Goal: Transaction & Acquisition: Book appointment/travel/reservation

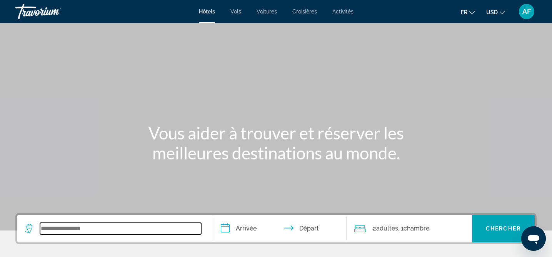
click at [71, 234] on input "Search widget" at bounding box center [120, 229] width 161 height 12
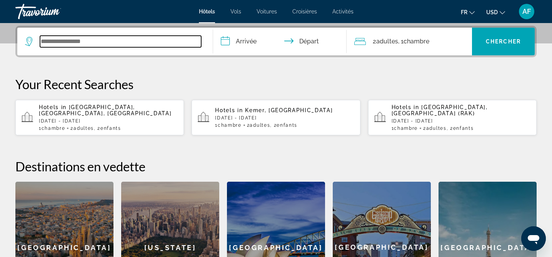
scroll to position [188, 0]
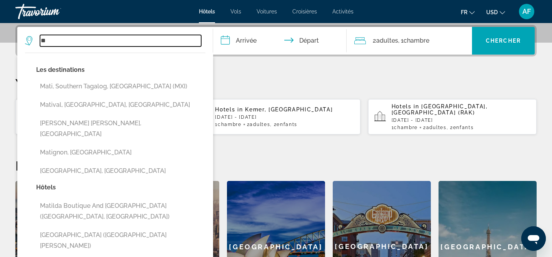
type input "*"
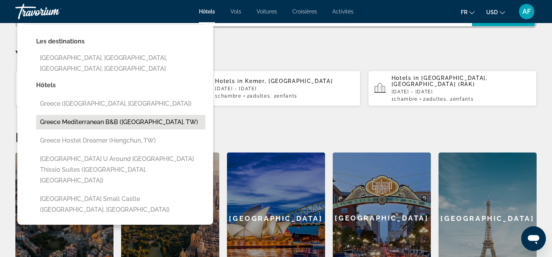
scroll to position [219, 0]
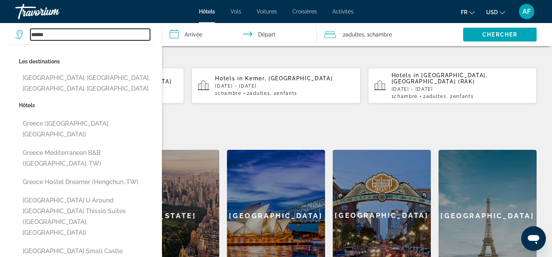
click at [54, 34] on input "******" at bounding box center [90, 35] width 120 height 12
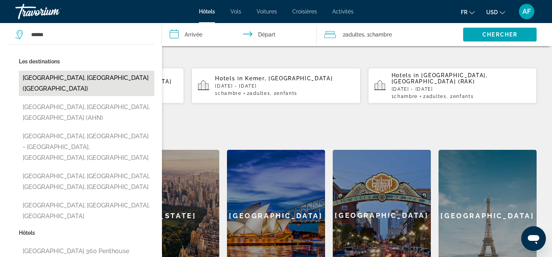
click at [54, 82] on button "[GEOGRAPHIC_DATA], [GEOGRAPHIC_DATA] ([GEOGRAPHIC_DATA])" at bounding box center [86, 83] width 135 height 25
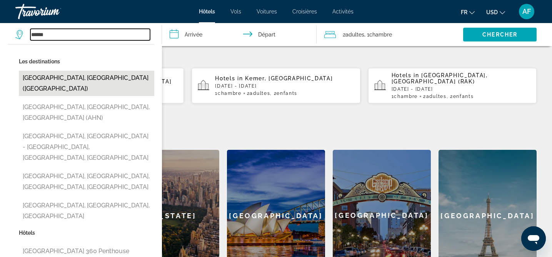
type input "**********"
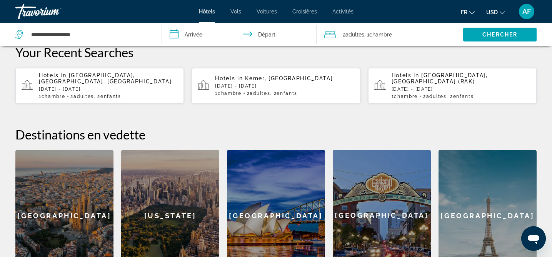
click at [196, 30] on input "**********" at bounding box center [240, 35] width 157 height 25
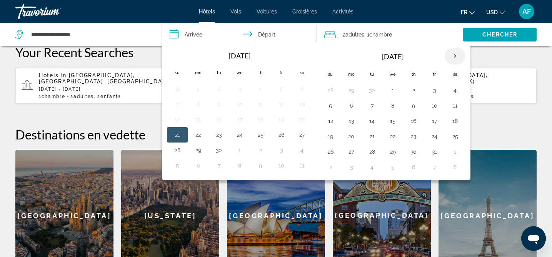
click at [455, 56] on th "Next month" at bounding box center [455, 56] width 21 height 17
click at [455, 57] on th "Next month" at bounding box center [455, 56] width 21 height 17
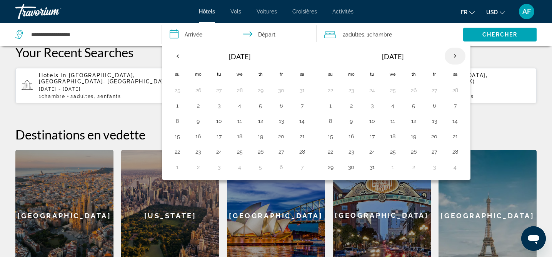
click at [455, 57] on th "Next month" at bounding box center [455, 56] width 21 height 17
click at [456, 58] on th "Next month" at bounding box center [455, 56] width 21 height 17
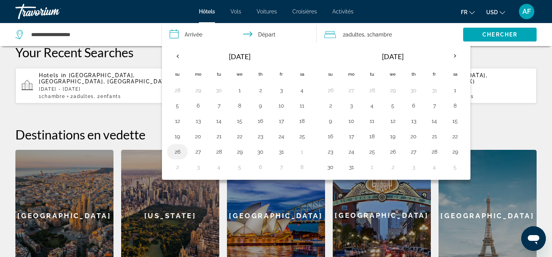
click at [177, 150] on button "26" at bounding box center [177, 152] width 12 height 11
click at [199, 150] on button "27" at bounding box center [198, 152] width 12 height 11
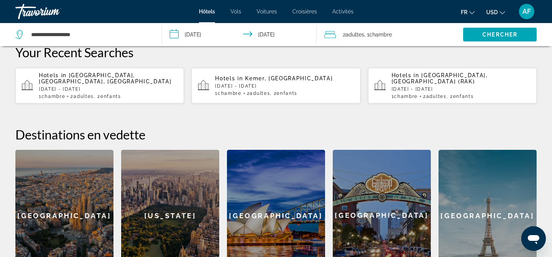
click at [189, 32] on input "**********" at bounding box center [240, 35] width 157 height 25
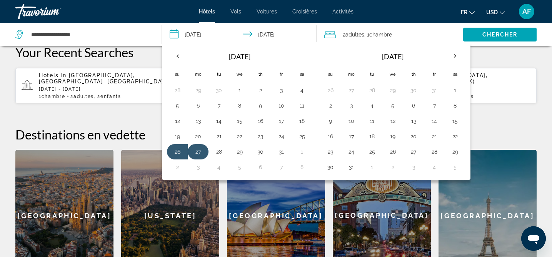
click at [200, 154] on button "27" at bounding box center [198, 152] width 12 height 11
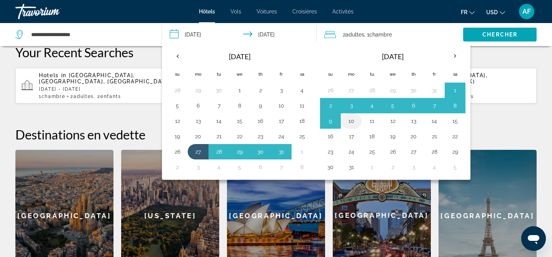
click at [350, 120] on button "10" at bounding box center [351, 121] width 12 height 11
type input "**********"
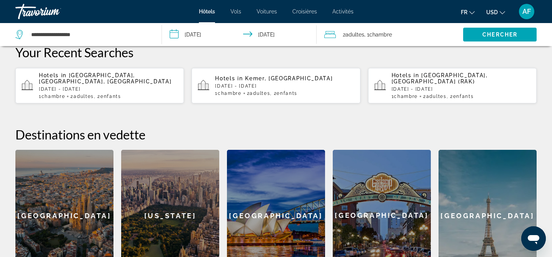
click at [364, 36] on span "Adultes" at bounding box center [354, 35] width 19 height 6
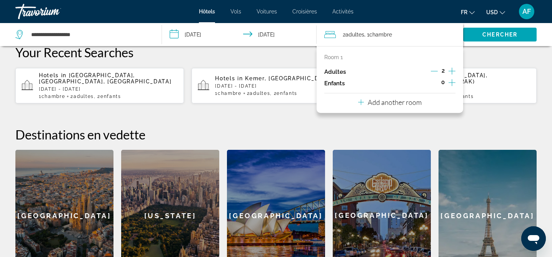
click at [452, 79] on icon "Increment children" at bounding box center [452, 82] width 7 height 9
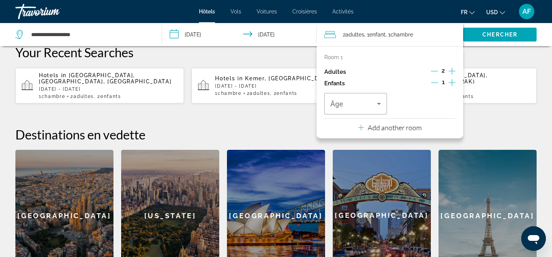
click at [452, 79] on icon "Increment children" at bounding box center [452, 82] width 7 height 9
click at [380, 106] on icon "Travelers: 2 adults, 2 children" at bounding box center [378, 103] width 9 height 9
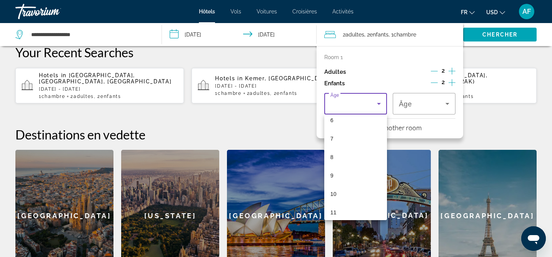
scroll to position [143, 0]
click at [349, 155] on mat-option "9" at bounding box center [355, 150] width 63 height 18
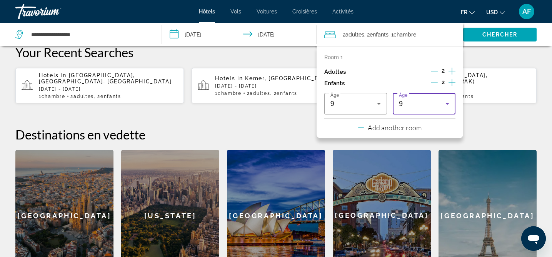
click at [431, 104] on div "9" at bounding box center [422, 103] width 47 height 9
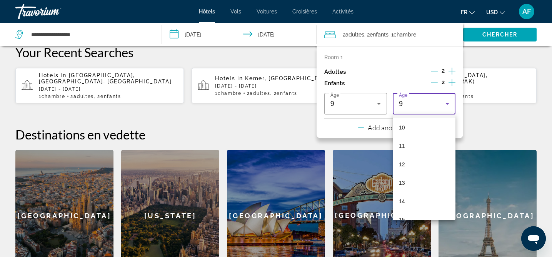
scroll to position [233, 0]
click at [412, 134] on mat-option "13" at bounding box center [424, 134] width 63 height 18
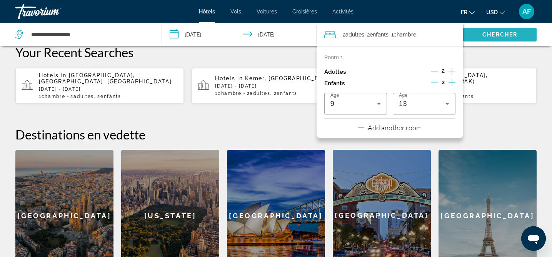
click at [491, 33] on span "Chercher" at bounding box center [499, 35] width 35 height 6
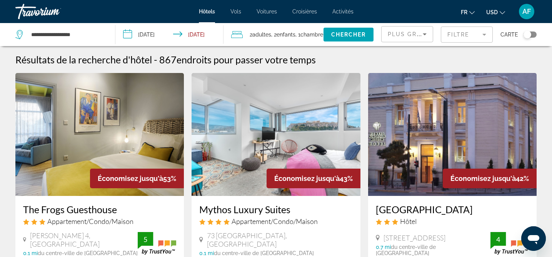
click at [457, 33] on mat-form-field "Filtre" at bounding box center [467, 35] width 52 height 16
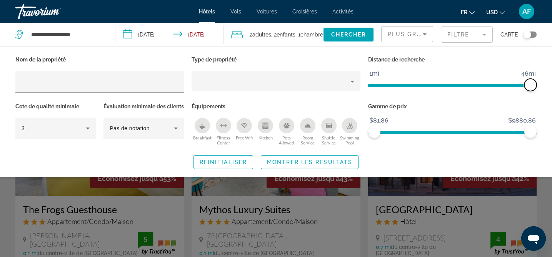
drag, startPoint x: 475, startPoint y: 82, endPoint x: 545, endPoint y: 89, distance: 70.4
click at [545, 89] on div "Nom de la propriété Type de propriété Distance de recherche 1mi 46mi 46mi Cote …" at bounding box center [276, 111] width 552 height 115
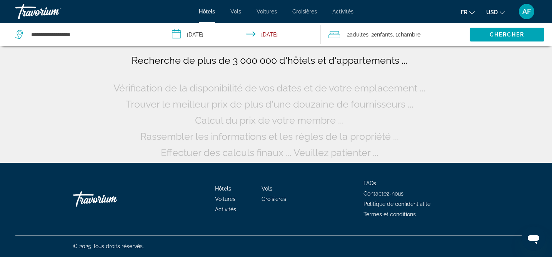
click at [494, 13] on span "USD" at bounding box center [492, 12] width 12 height 6
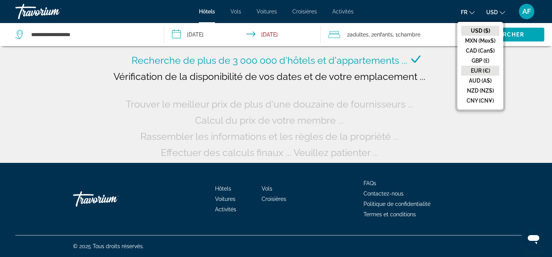
click at [481, 68] on button "EUR (€)" at bounding box center [480, 71] width 38 height 10
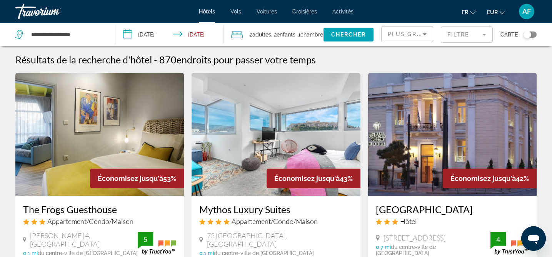
click at [530, 34] on div "Toggle map" at bounding box center [528, 35] width 8 height 8
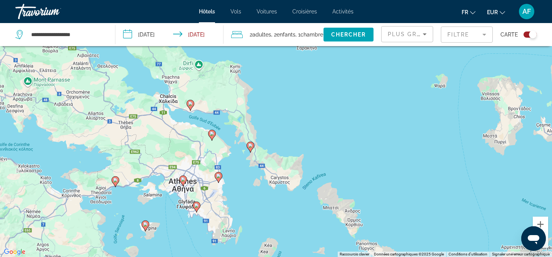
drag, startPoint x: 334, startPoint y: 169, endPoint x: 237, endPoint y: 220, distance: 109.4
click at [237, 220] on div "Pour activer le glissement avec le clavier, appuyez sur Alt+Entrée. Une fois ce…" at bounding box center [276, 128] width 552 height 257
click at [220, 208] on div "Pour activer le glissement avec le clavier, appuyez sur Alt+Entrée. Une fois ce…" at bounding box center [276, 128] width 552 height 257
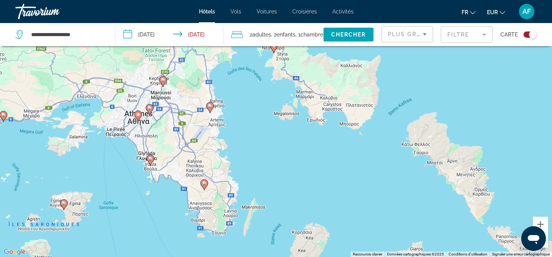
drag, startPoint x: 232, startPoint y: 201, endPoint x: 225, endPoint y: 155, distance: 46.2
click at [225, 155] on div "Pour activer le glissement avec le clavier, appuyez sur Alt+Entrée. Une fois ce…" at bounding box center [276, 128] width 552 height 257
click at [202, 185] on image "Main content" at bounding box center [204, 183] width 5 height 5
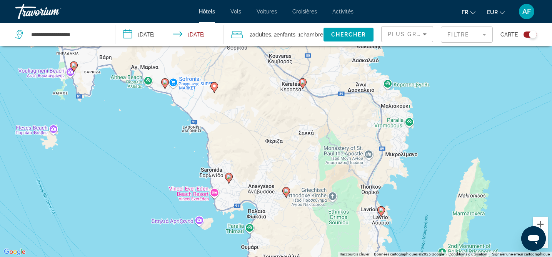
click at [379, 209] on image "Main content" at bounding box center [381, 210] width 5 height 5
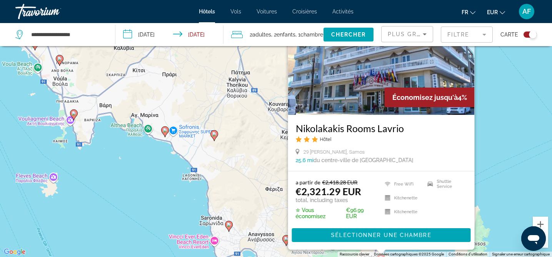
click at [229, 227] on icon "Main content" at bounding box center [228, 226] width 7 height 10
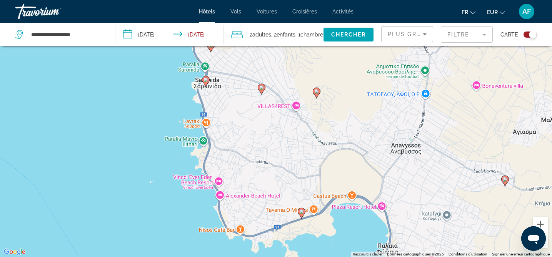
click at [208, 77] on icon "Main content" at bounding box center [205, 81] width 7 height 10
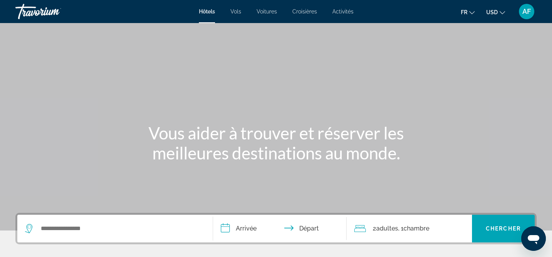
click at [305, 12] on span "Croisières" at bounding box center [304, 11] width 25 height 6
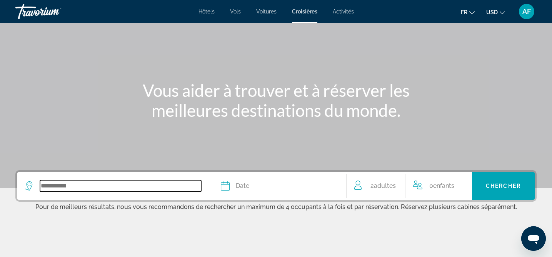
click at [94, 189] on input "Search widget" at bounding box center [120, 186] width 161 height 12
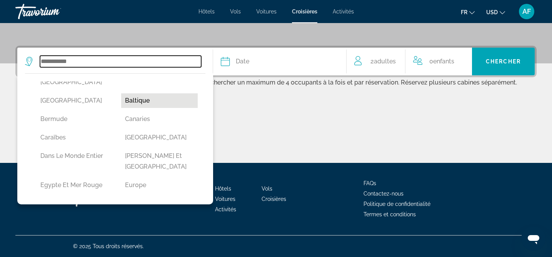
scroll to position [209, 0]
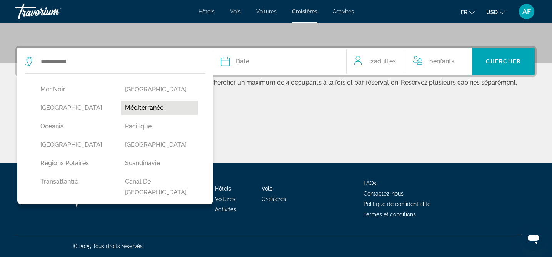
drag, startPoint x: 83, startPoint y: 190, endPoint x: 153, endPoint y: 102, distance: 112.5
click at [153, 102] on div "[GEOGRAPHIC_DATA] [US_STATE] [GEOGRAPHIC_DATA] [GEOGRAPHIC_DATA] [GEOGRAPHIC_DA…" at bounding box center [117, 49] width 169 height 346
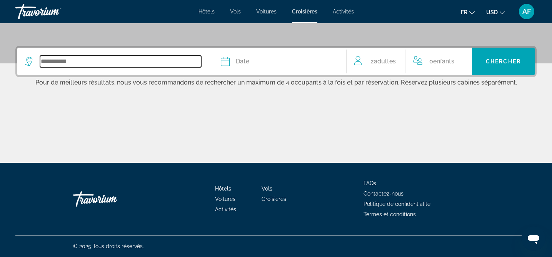
click at [141, 65] on input "Search widget" at bounding box center [120, 62] width 161 height 12
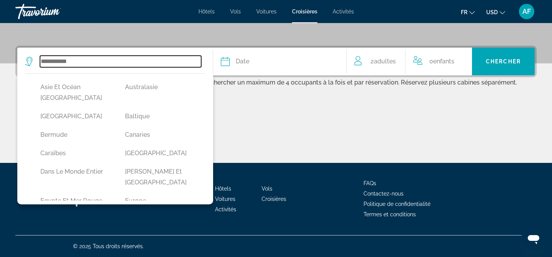
scroll to position [65, 0]
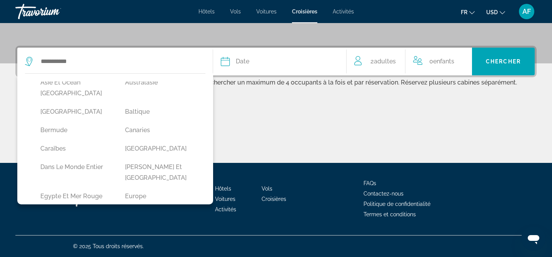
click at [201, 12] on span "Hôtels" at bounding box center [207, 11] width 16 height 6
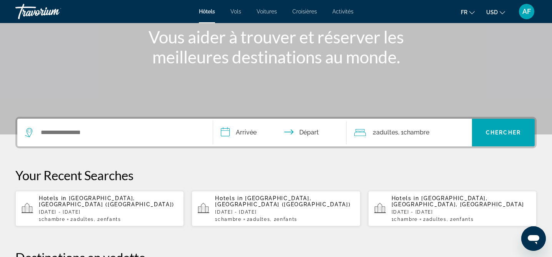
scroll to position [95, 0]
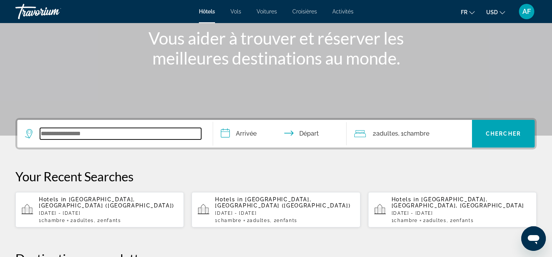
click at [80, 135] on input "Search widget" at bounding box center [120, 134] width 161 height 12
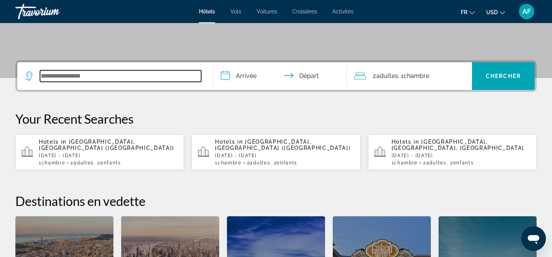
scroll to position [188, 0]
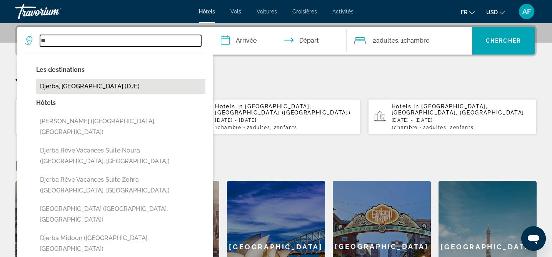
type input "*"
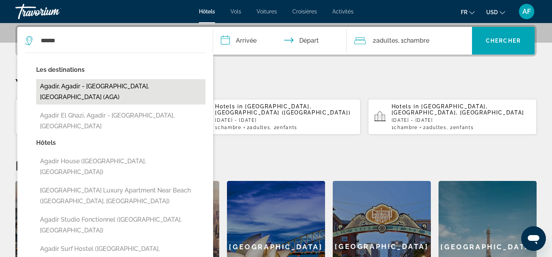
click at [167, 88] on button "Agadir, Agadir - Southern Atlantic Coast, Morocco (AGA)" at bounding box center [120, 91] width 169 height 25
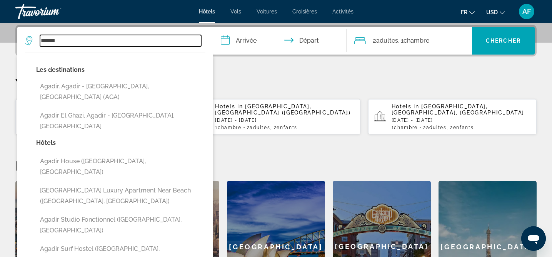
type input "**********"
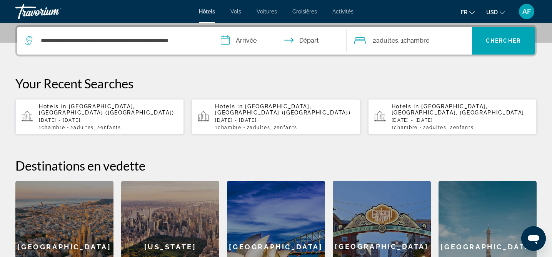
click at [251, 42] on input "**********" at bounding box center [281, 42] width 136 height 30
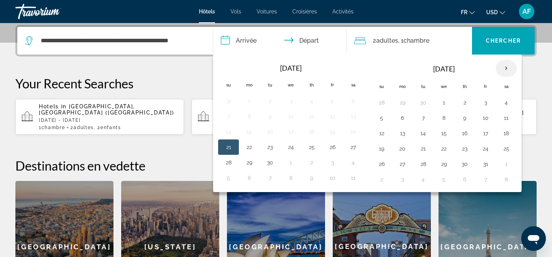
click at [507, 70] on th "Next month" at bounding box center [506, 68] width 21 height 17
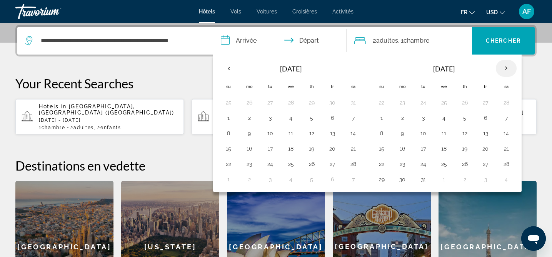
click at [507, 70] on th "Next month" at bounding box center [506, 68] width 21 height 17
click at [507, 71] on th "Next month" at bounding box center [506, 68] width 21 height 17
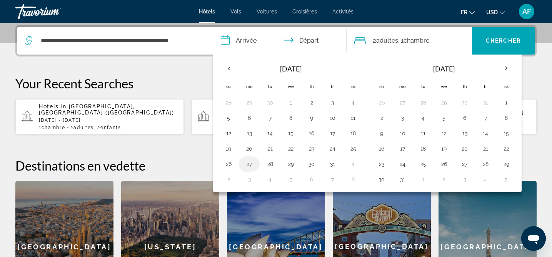
click at [249, 165] on button "27" at bounding box center [249, 164] width 12 height 11
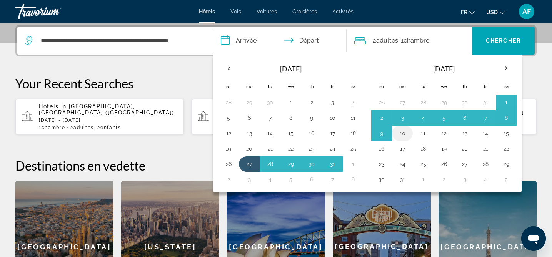
click at [406, 128] on td "10" at bounding box center [402, 133] width 21 height 15
click at [403, 137] on button "10" at bounding box center [402, 133] width 12 height 11
type input "**********"
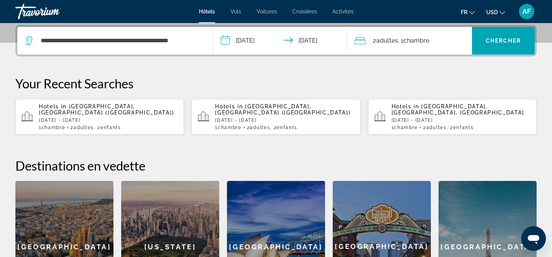
click at [408, 39] on span "Chambre" at bounding box center [417, 40] width 26 height 7
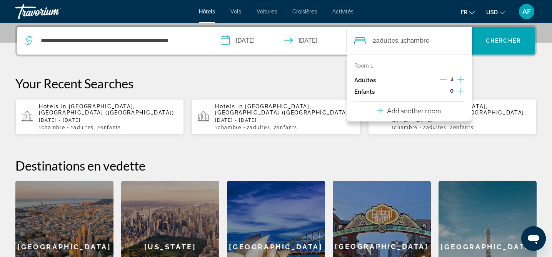
click at [459, 92] on icon "Increment children" at bounding box center [460, 91] width 7 height 9
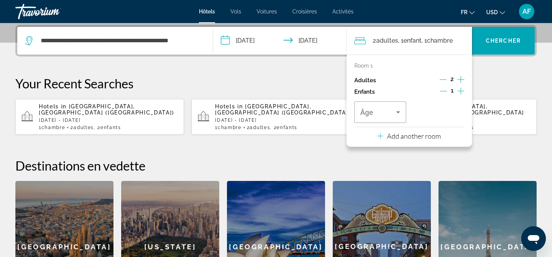
click at [459, 92] on icon "Increment children" at bounding box center [460, 91] width 7 height 9
click at [381, 116] on span "Travelers: 2 adults, 2 children" at bounding box center [378, 112] width 36 height 9
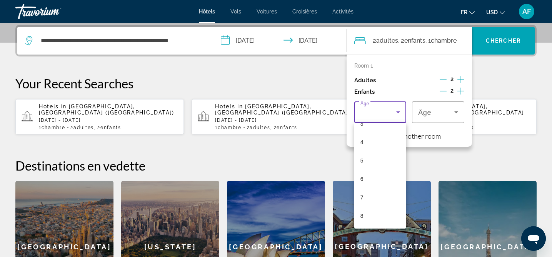
scroll to position [147, 0]
click at [367, 153] on mat-option "9" at bounding box center [380, 154] width 52 height 18
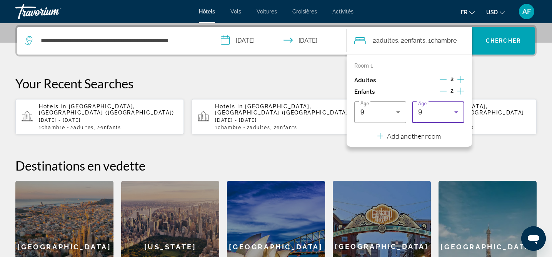
click at [429, 115] on div "9" at bounding box center [436, 112] width 36 height 9
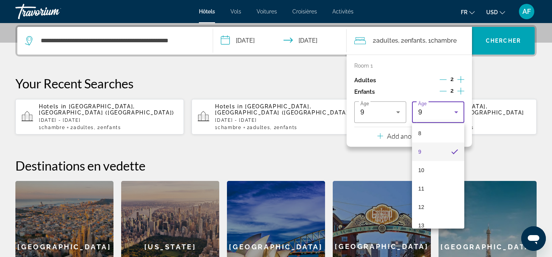
scroll to position [159, 0]
click at [427, 214] on mat-option "13" at bounding box center [438, 217] width 52 height 18
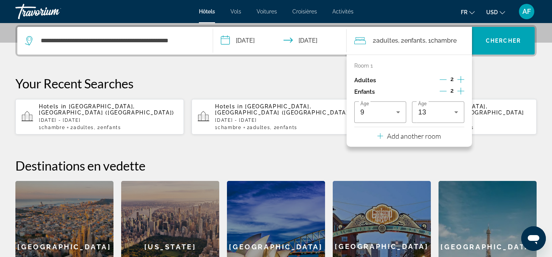
click at [496, 13] on span "USD" at bounding box center [492, 12] width 12 height 6
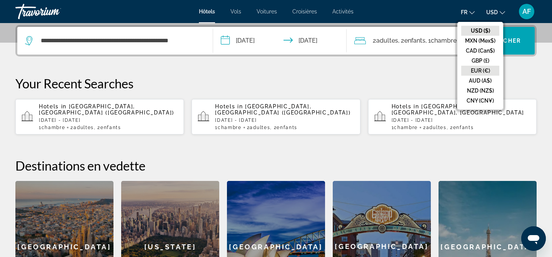
click at [484, 71] on button "EUR (€)" at bounding box center [480, 71] width 38 height 10
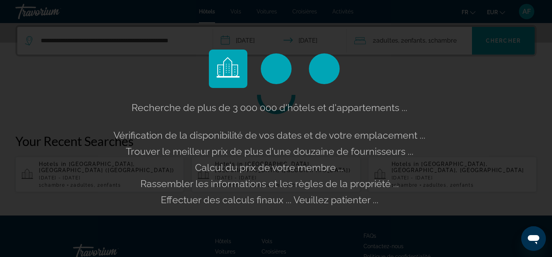
click at [503, 43] on div "Recherche de plus de 3 000 000 d'hôtels et d'appartements ... Vérification de l…" at bounding box center [276, 128] width 552 height 257
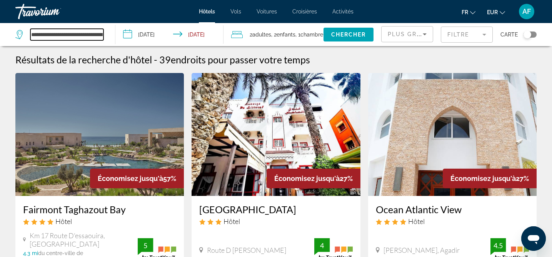
click at [61, 36] on input "**********" at bounding box center [66, 35] width 73 height 12
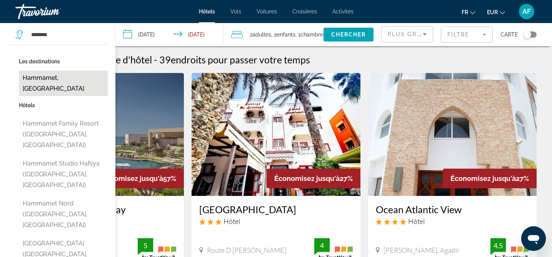
click at [47, 81] on button "Hammamet, Tunisia" at bounding box center [63, 83] width 89 height 25
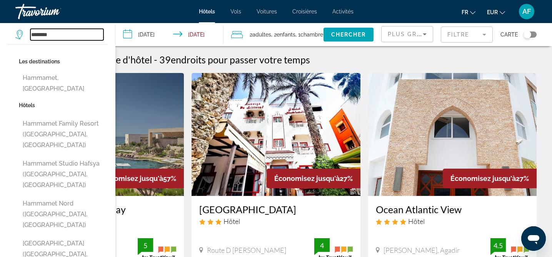
type input "**********"
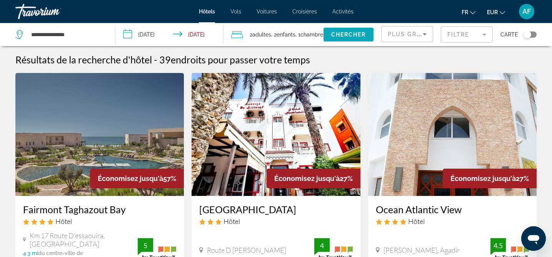
click at [355, 37] on span "Chercher" at bounding box center [348, 35] width 35 height 6
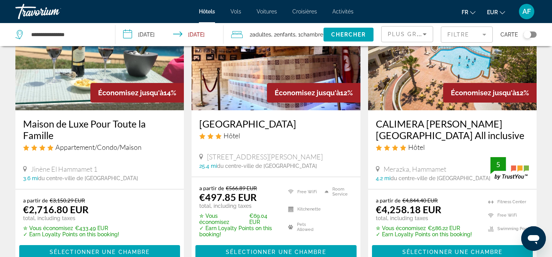
scroll to position [698, 0]
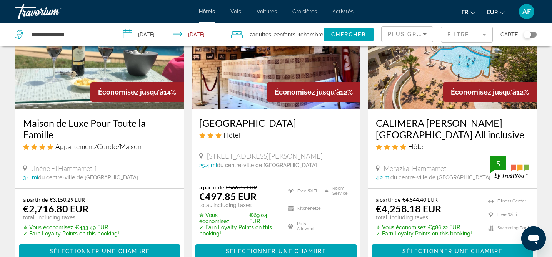
click at [409, 120] on h3 "CALIMERA Delfino Beach Resort & Spa All inclusive" at bounding box center [452, 128] width 153 height 23
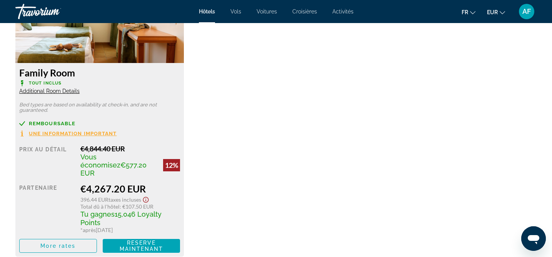
scroll to position [1122, 0]
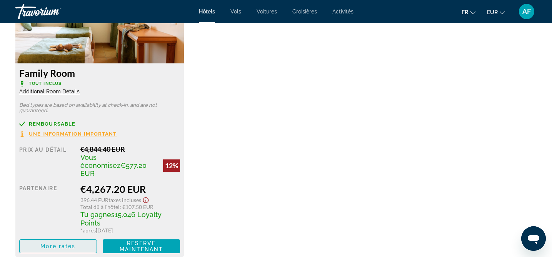
click at [59, 244] on span "More rates" at bounding box center [57, 247] width 35 height 6
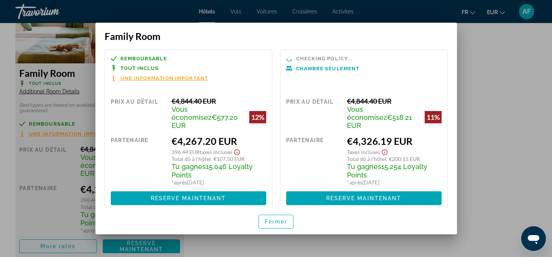
scroll to position [0, 0]
click at [157, 80] on span "Une information important" at bounding box center [164, 78] width 88 height 5
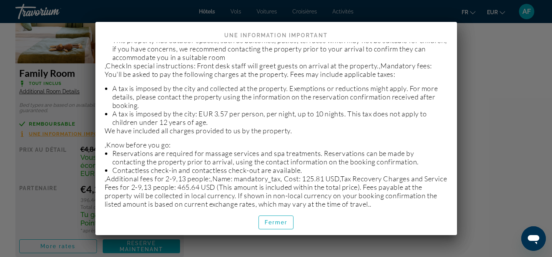
scroll to position [97, 0]
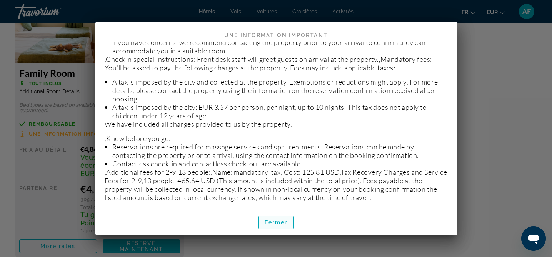
click at [277, 222] on span "Fermer" at bounding box center [276, 223] width 23 height 6
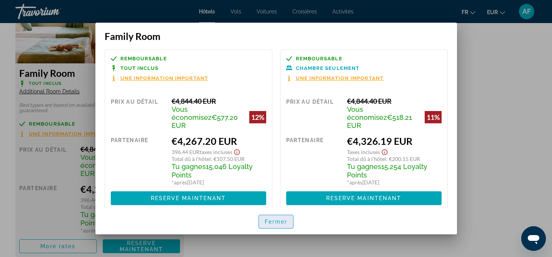
click at [281, 222] on span "Fermer" at bounding box center [276, 222] width 23 height 6
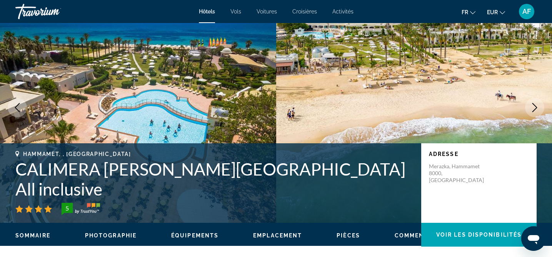
scroll to position [34, 0]
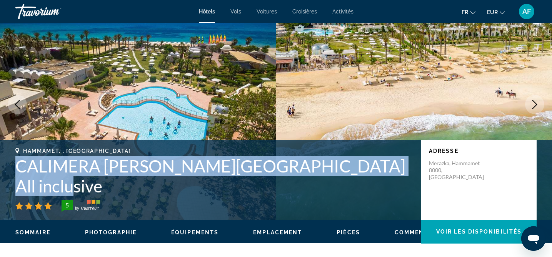
drag, startPoint x: 15, startPoint y: 182, endPoint x: 395, endPoint y: 179, distance: 380.1
click at [395, 179] on h1 "CALIMERA Delfino Beach Resort & Spa All inclusive" at bounding box center [214, 176] width 398 height 40
copy h1 "CALIMERA Delfino Beach Resort & Spa All inclusive"
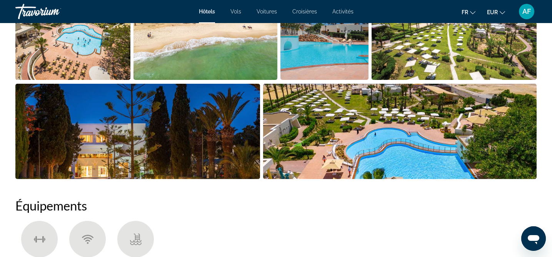
scroll to position [291, 0]
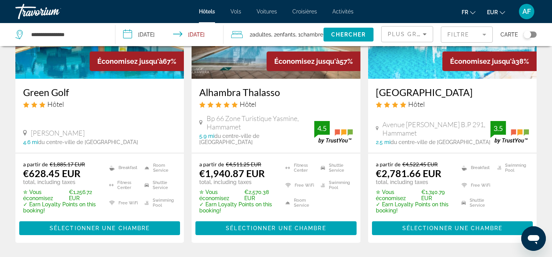
scroll to position [118, 0]
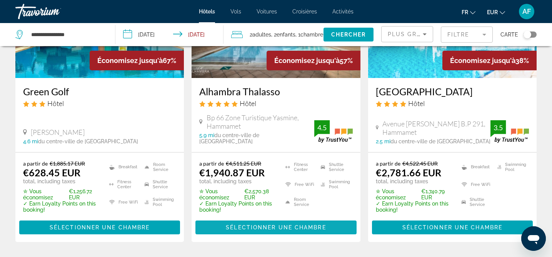
click at [240, 225] on span "Sélectionner une chambre" at bounding box center [276, 228] width 100 height 6
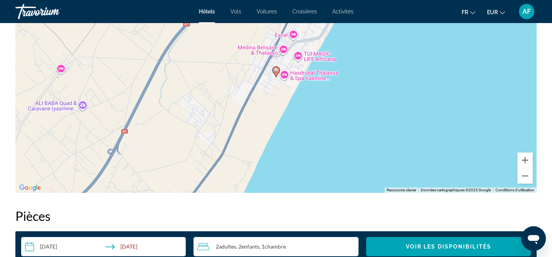
scroll to position [792, 0]
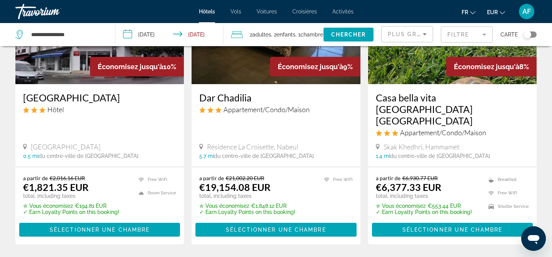
scroll to position [1050, 0]
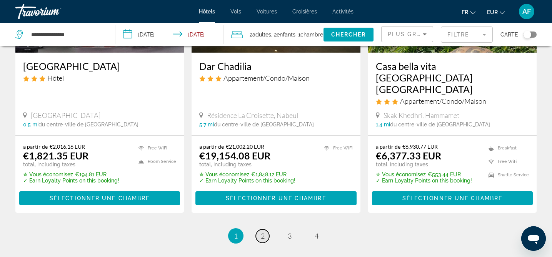
click at [262, 232] on span "2" at bounding box center [263, 236] width 4 height 8
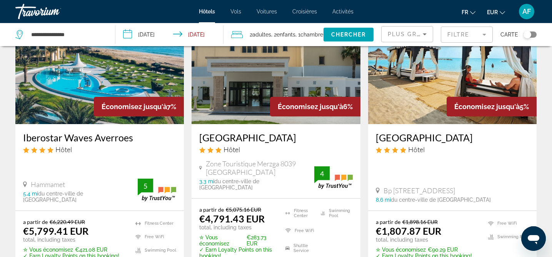
scroll to position [74, 0]
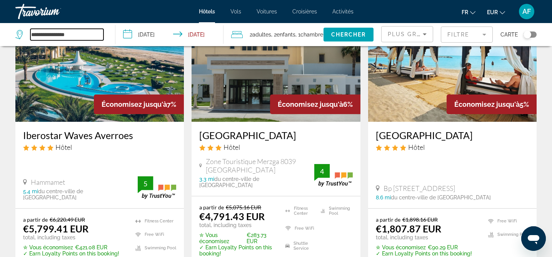
click at [63, 35] on input "**********" at bounding box center [66, 35] width 73 height 12
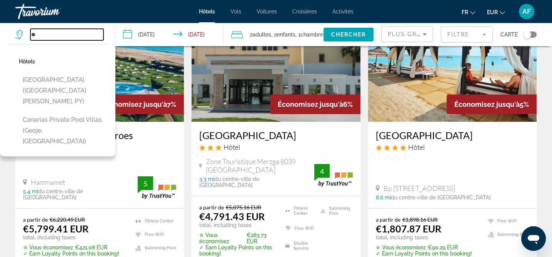
type input "*"
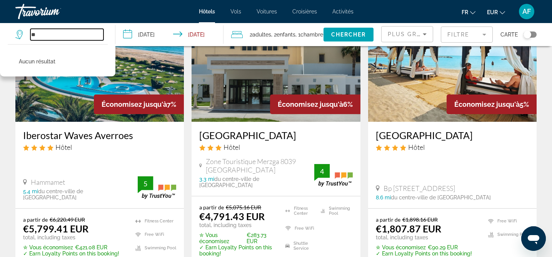
type input "*"
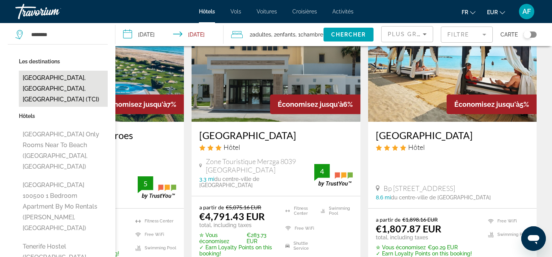
click at [40, 82] on button "Tenerife, Canary Islands, Spain (TCI)" at bounding box center [63, 89] width 89 height 36
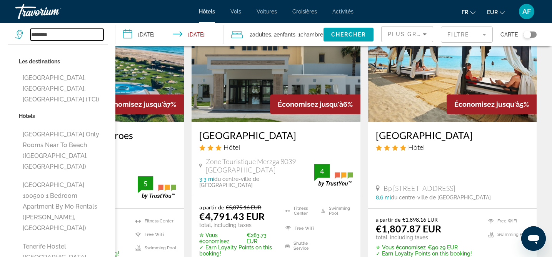
type input "**********"
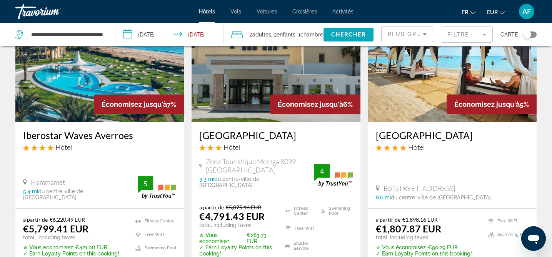
click at [344, 36] on span "Chercher" at bounding box center [348, 35] width 35 height 6
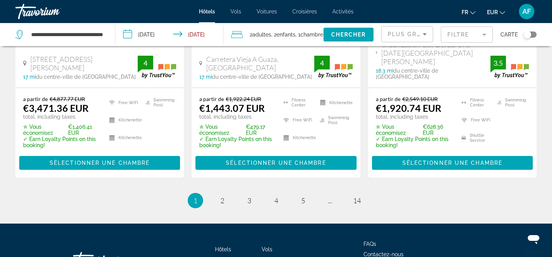
scroll to position [1138, 0]
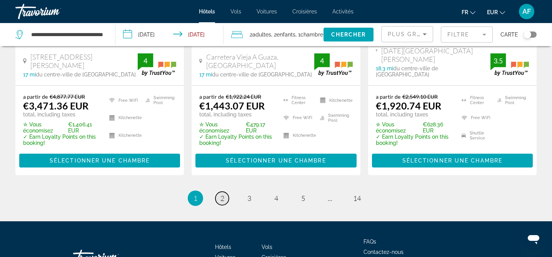
click at [221, 194] on span "2" at bounding box center [222, 198] width 4 height 8
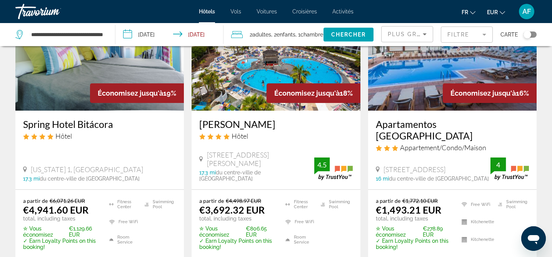
scroll to position [388, 0]
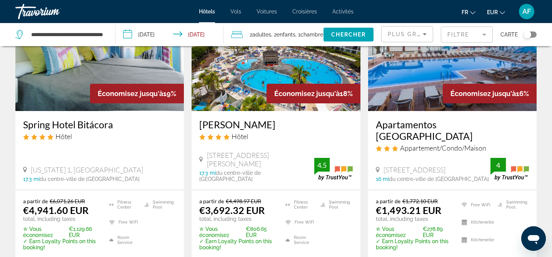
click at [227, 120] on h3 "Alexandre La Siesta" at bounding box center [275, 125] width 153 height 12
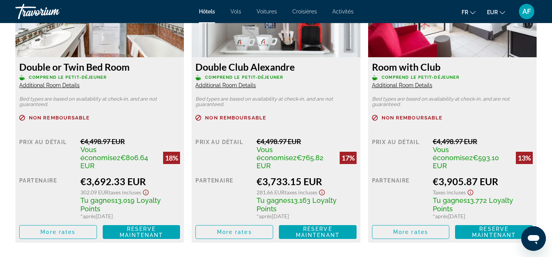
scroll to position [964, 0]
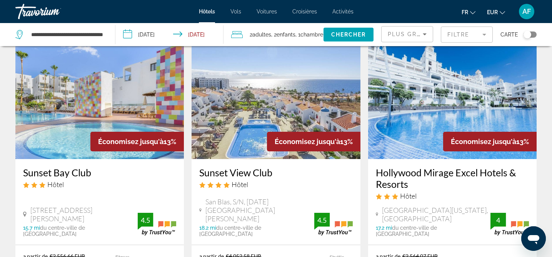
scroll to position [968, 0]
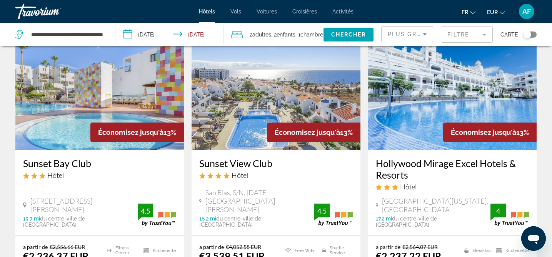
click at [243, 158] on h3 "Sunset View Club" at bounding box center [275, 164] width 153 height 12
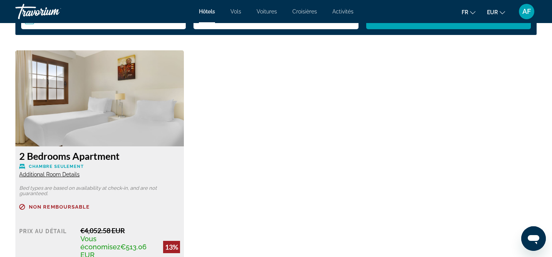
scroll to position [1041, 0]
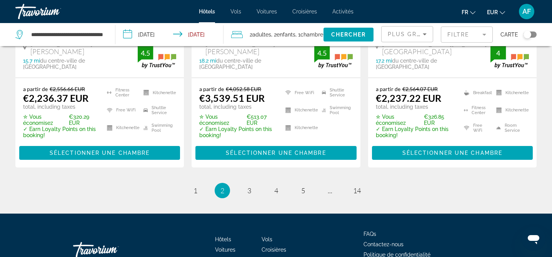
scroll to position [1138, 0]
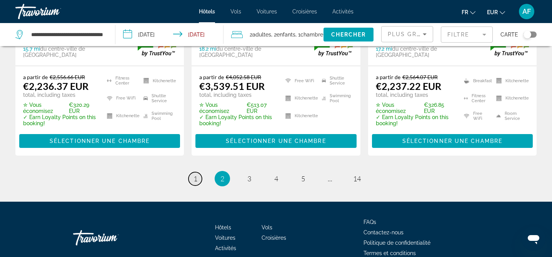
click at [194, 175] on span "1" at bounding box center [196, 179] width 4 height 8
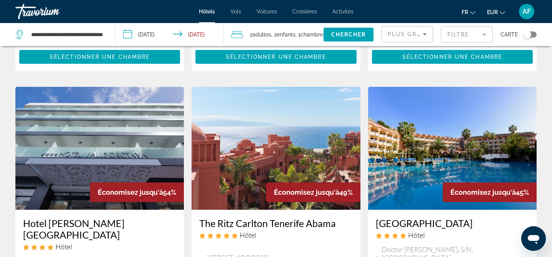
scroll to position [310, 0]
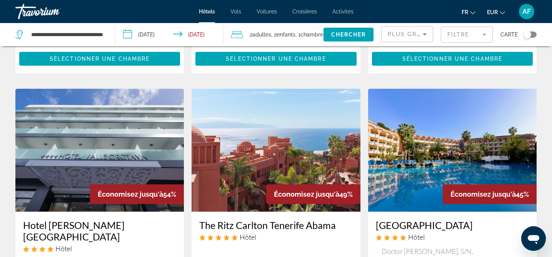
click at [389, 220] on h3 "Hotel Puerto Palace" at bounding box center [452, 226] width 153 height 12
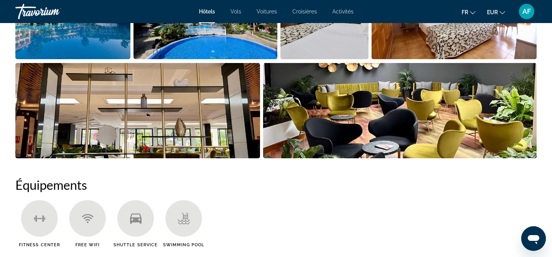
scroll to position [326, 0]
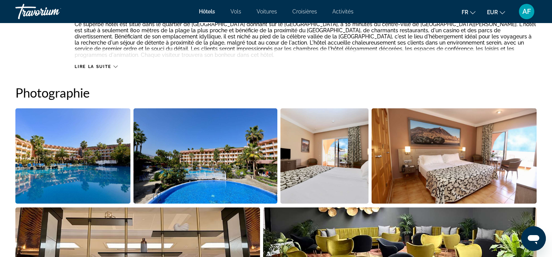
click at [47, 12] on div "Travorium" at bounding box center [53, 12] width 77 height 20
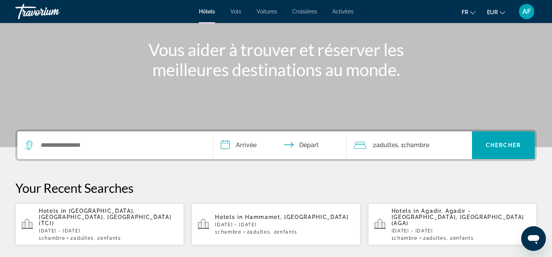
scroll to position [81, 0]
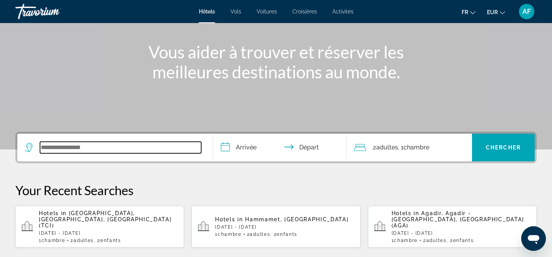
click at [103, 149] on input "Search widget" at bounding box center [120, 148] width 161 height 12
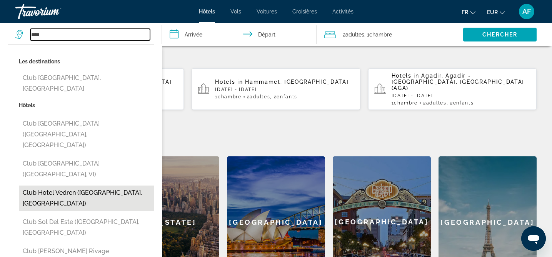
scroll to position [222, 0]
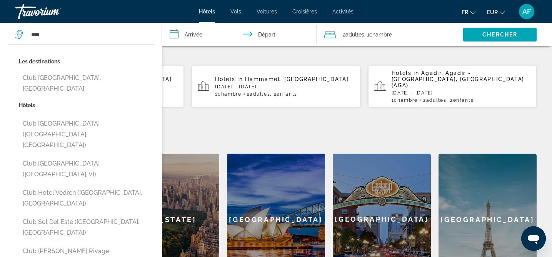
click at [233, 131] on h2 "Destinations en vedette" at bounding box center [275, 138] width 521 height 15
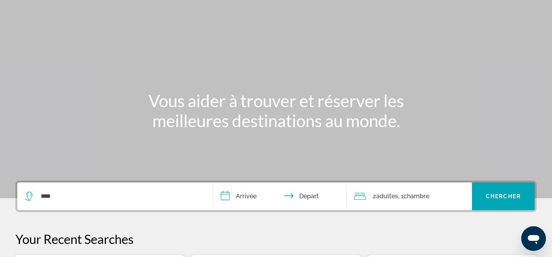
scroll to position [0, 0]
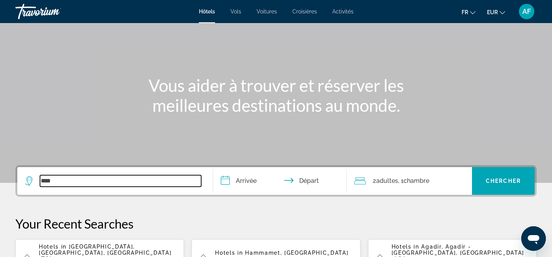
click at [60, 178] on input "****" at bounding box center [120, 181] width 161 height 12
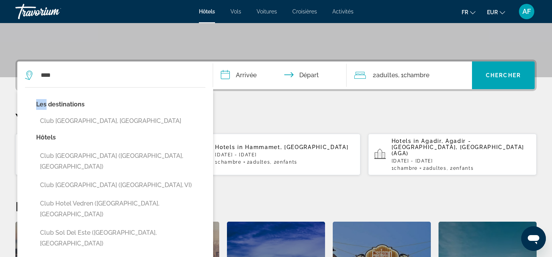
click at [60, 178] on div "Les destinations Club Makokola, Malawi Hôtels Club Lagonya Garden (Belek, TR) C…" at bounding box center [115, 187] width 196 height 201
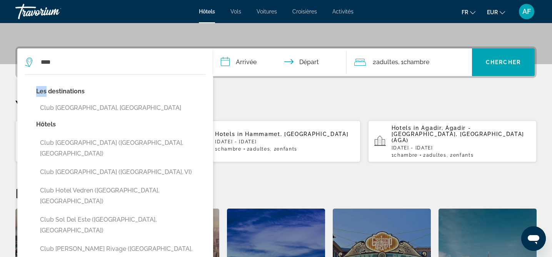
click at [60, 184] on button "Club Hotel Vedren (Kranevo, BG)" at bounding box center [120, 196] width 169 height 25
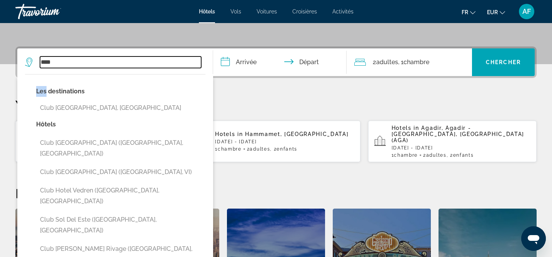
scroll to position [188, 0]
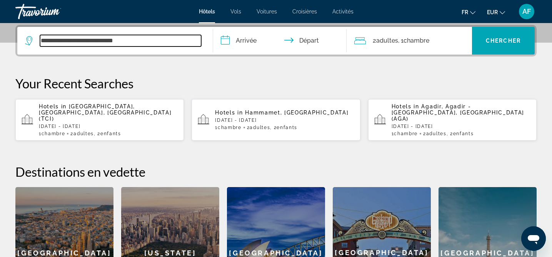
click at [104, 40] on input "**********" at bounding box center [120, 41] width 161 height 12
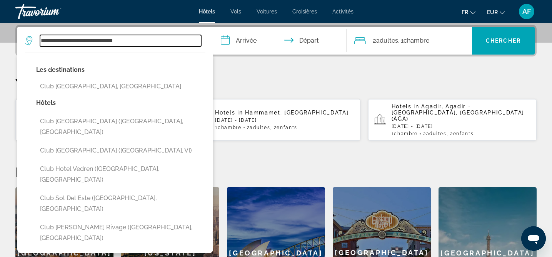
click at [104, 40] on input "**********" at bounding box center [120, 41] width 161 height 12
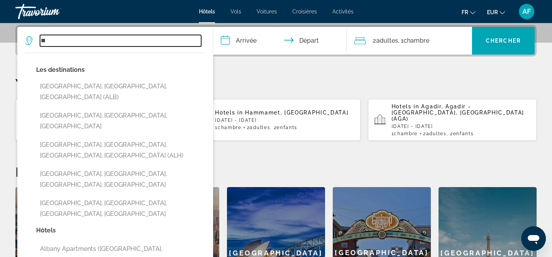
type input "*"
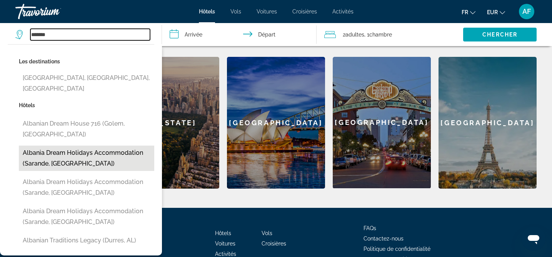
scroll to position [338, 0]
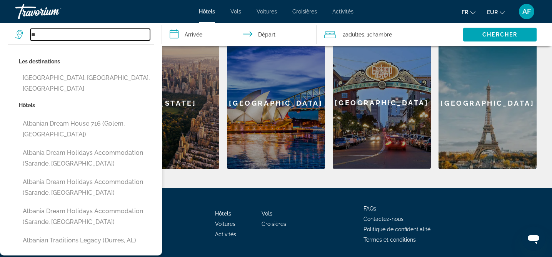
type input "*"
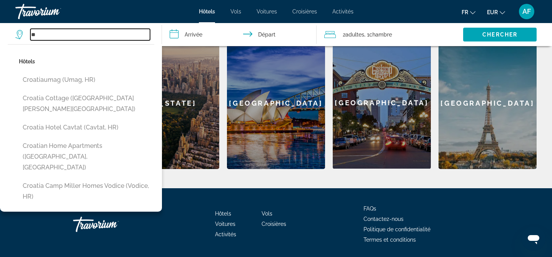
type input "*"
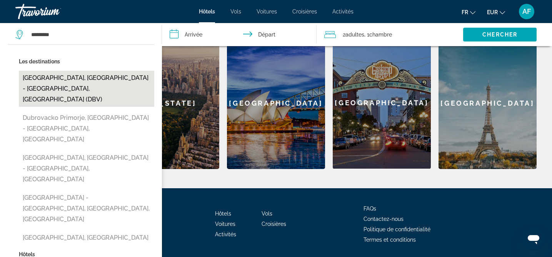
click at [81, 77] on button "Dubrovnik, Dubrovnik - Southern Dalmatia, Croatia (DBV)" at bounding box center [86, 89] width 135 height 36
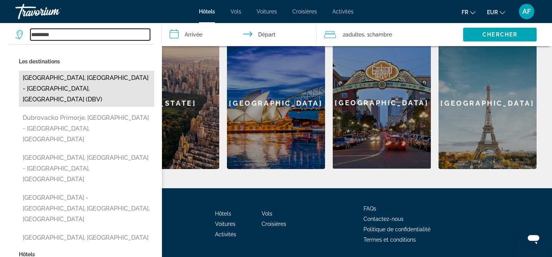
type input "**********"
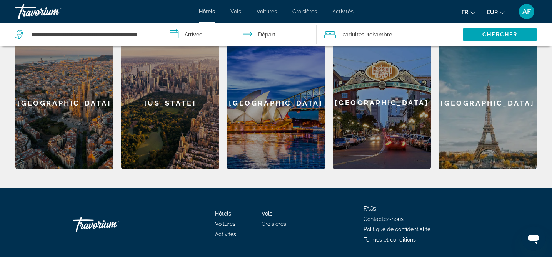
click at [190, 37] on input "**********" at bounding box center [240, 35] width 157 height 25
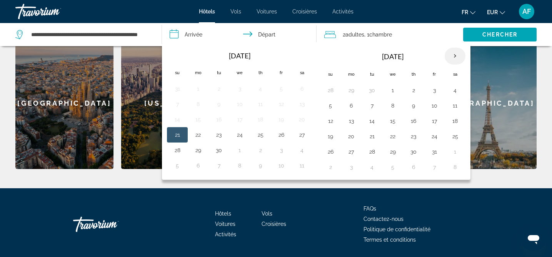
click at [456, 57] on th "Next month" at bounding box center [455, 56] width 21 height 17
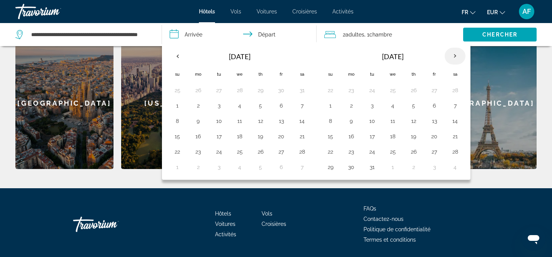
click at [456, 57] on th "Next month" at bounding box center [455, 56] width 21 height 17
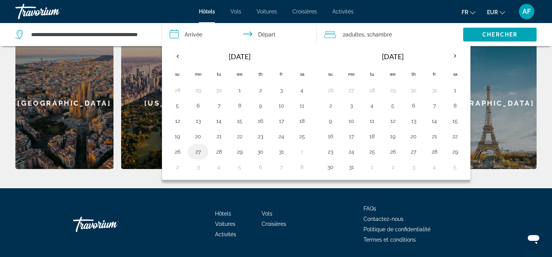
click at [199, 155] on button "27" at bounding box center [198, 152] width 12 height 11
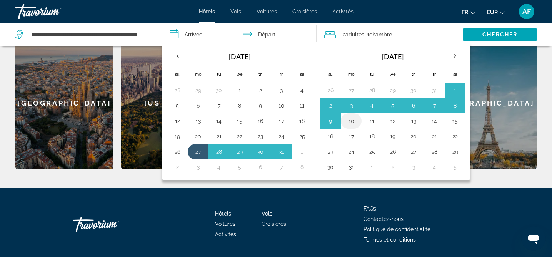
click at [352, 120] on button "10" at bounding box center [351, 121] width 12 height 11
type input "**********"
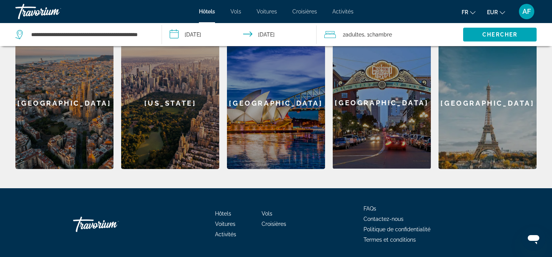
click at [367, 31] on span ", 1 Chambre pièces" at bounding box center [378, 34] width 28 height 11
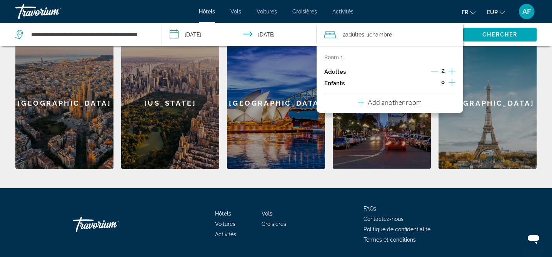
click at [453, 80] on icon "Increment children" at bounding box center [452, 82] width 7 height 9
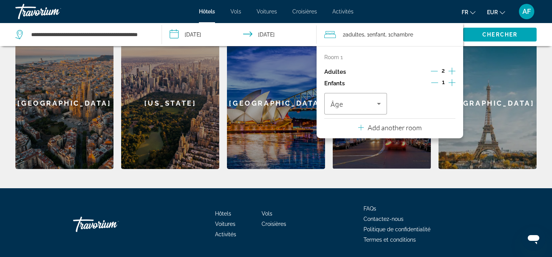
click at [453, 81] on icon "Increment children" at bounding box center [452, 82] width 7 height 9
click at [347, 102] on span "Travelers: 2 adults, 2 children" at bounding box center [353, 103] width 47 height 9
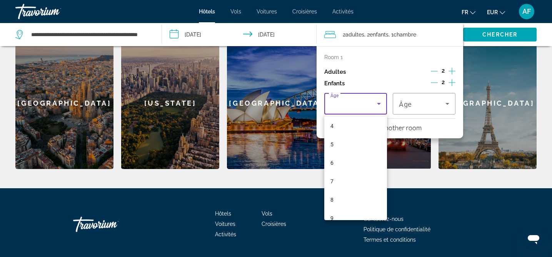
scroll to position [83, 0]
click at [337, 212] on mat-option "9" at bounding box center [355, 210] width 63 height 18
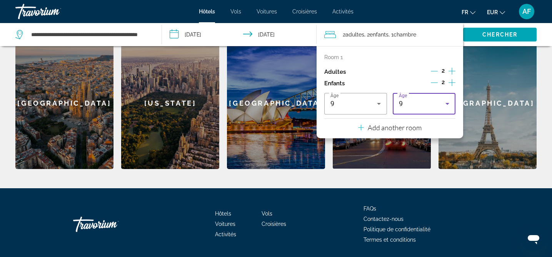
click at [424, 104] on div "9" at bounding box center [422, 103] width 47 height 9
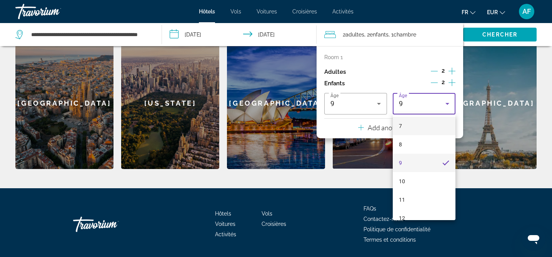
scroll to position [178, 0]
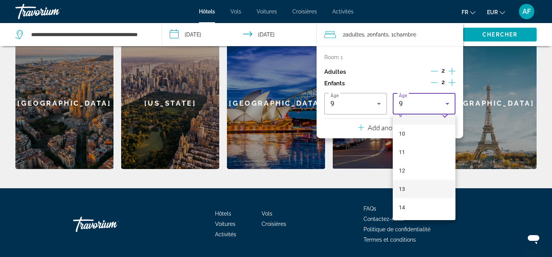
click at [412, 186] on mat-option "13" at bounding box center [424, 189] width 63 height 18
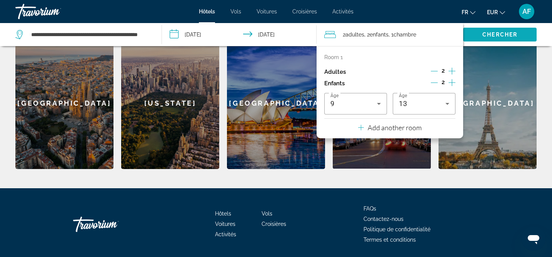
click at [496, 40] on span "Search widget" at bounding box center [499, 34] width 73 height 18
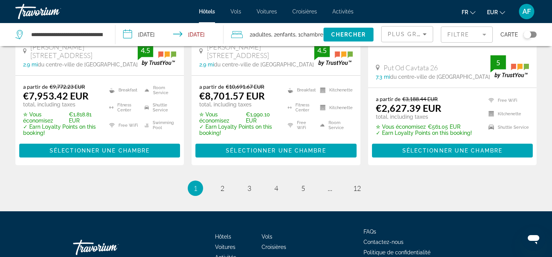
scroll to position [1083, 0]
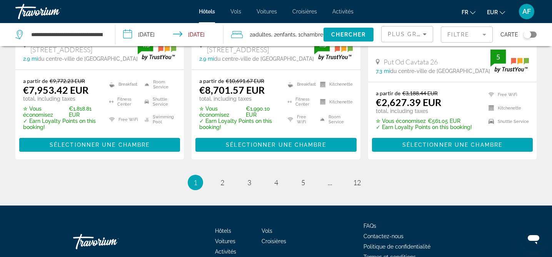
click at [529, 35] on div "Toggle map" at bounding box center [528, 35] width 8 height 8
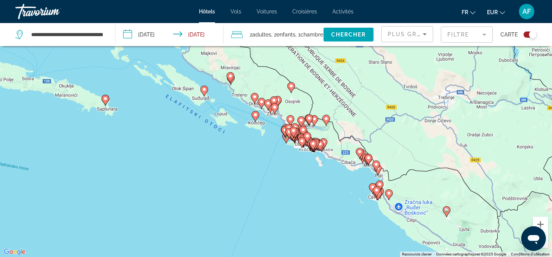
click at [548, 241] on div "Pour activer le glissement avec le clavier, appuyez sur Alt+Entrée. Une fois ce…" at bounding box center [276, 128] width 552 height 257
click at [546, 246] on button "Zoom arrière" at bounding box center [540, 240] width 15 height 15
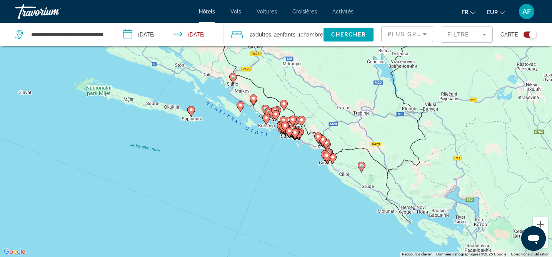
click at [546, 246] on button "Zoom arrière" at bounding box center [540, 240] width 15 height 15
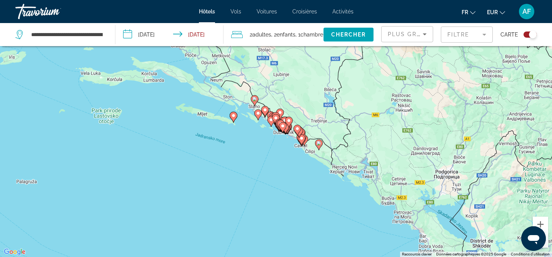
click at [546, 246] on button "Zoom arrière" at bounding box center [540, 240] width 15 height 15
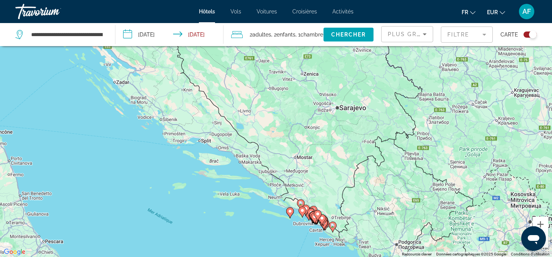
scroll to position [92, 0]
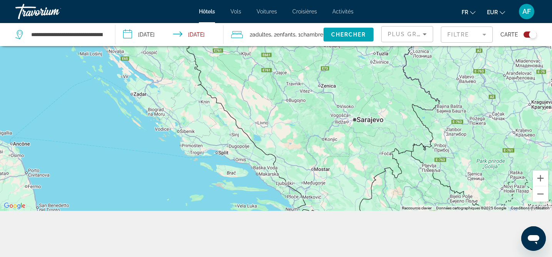
drag, startPoint x: 284, startPoint y: 153, endPoint x: 337, endPoint y: 259, distance: 118.7
click at [337, 165] on html "**********" at bounding box center [276, 36] width 552 height 257
click at [61, 33] on input "**********" at bounding box center [66, 35] width 73 height 12
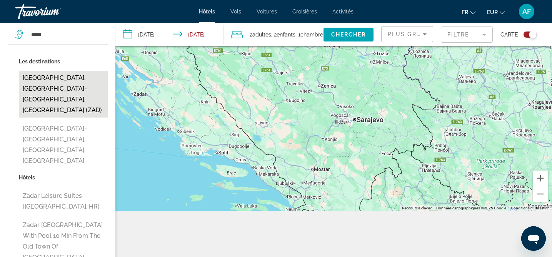
click at [58, 87] on button "Zadar, Zadar-Northern Dalmatia, Croatia (ZAD)" at bounding box center [63, 94] width 89 height 47
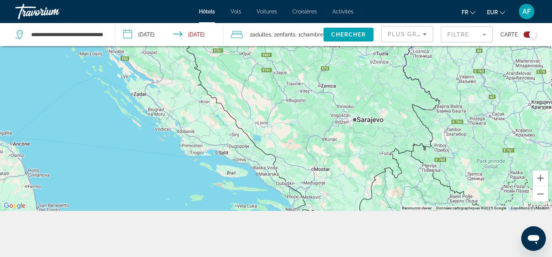
click at [526, 34] on div "Toggle map" at bounding box center [530, 35] width 13 height 6
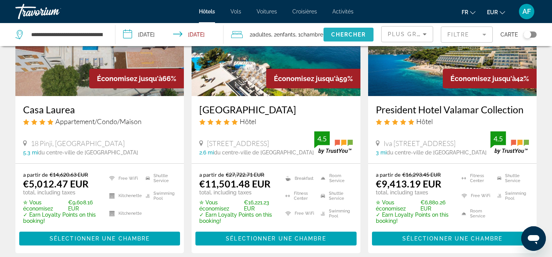
click at [348, 33] on span "Chercher" at bounding box center [348, 35] width 35 height 6
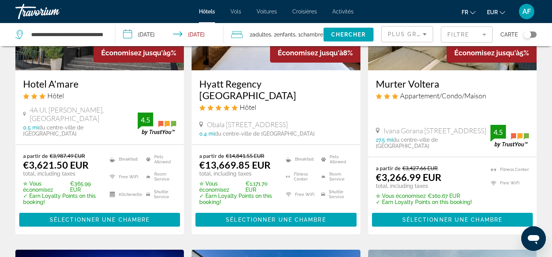
scroll to position [719, 0]
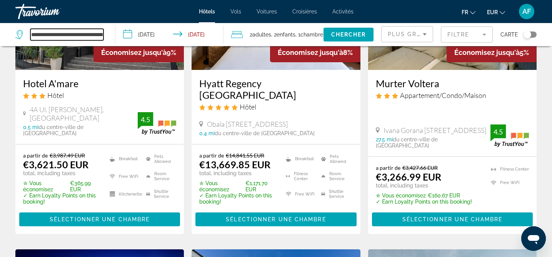
click at [83, 35] on input "**********" at bounding box center [66, 35] width 73 height 12
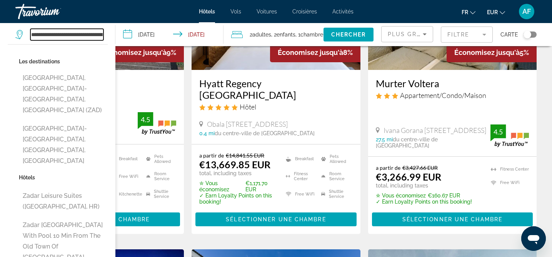
click at [83, 35] on input "**********" at bounding box center [66, 35] width 73 height 12
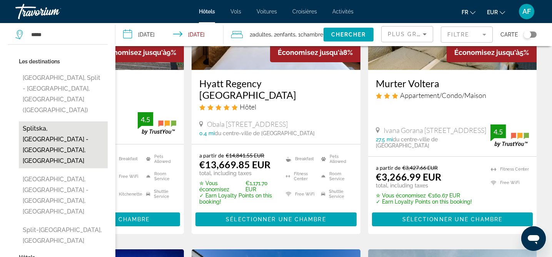
click at [45, 122] on button "Splitska, Split - Middle Dalmatia, Croatia" at bounding box center [63, 145] width 89 height 47
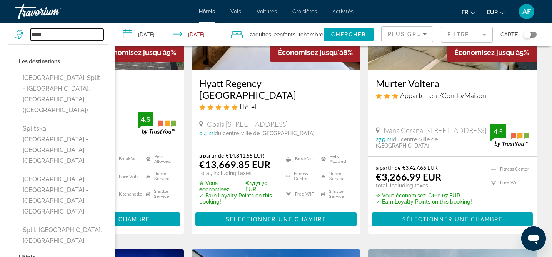
type input "**********"
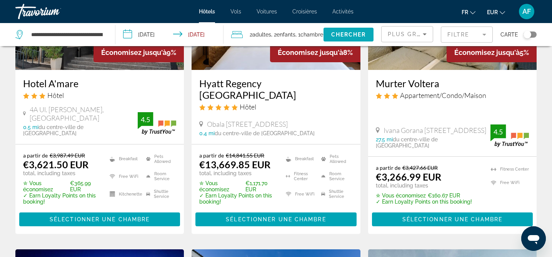
click at [342, 35] on span "Chercher" at bounding box center [348, 35] width 35 height 6
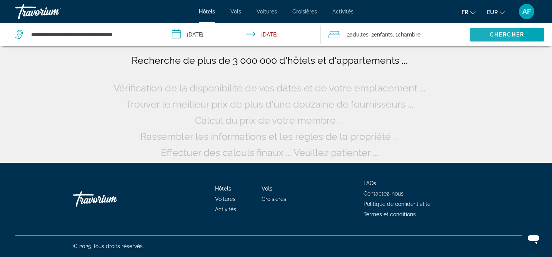
scroll to position [0, 0]
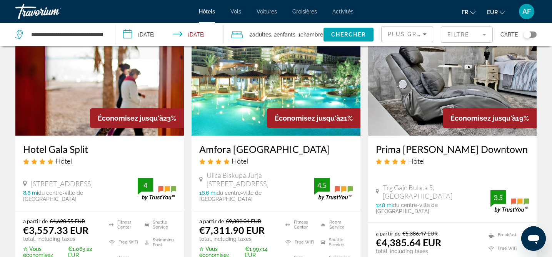
scroll to position [381, 0]
